Goal: Information Seeking & Learning: Find specific page/section

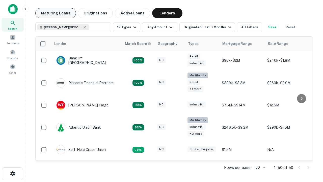
click at [55, 13] on button "Maturing Loans" at bounding box center [55, 13] width 41 height 10
